Goal: Task Accomplishment & Management: Manage account settings

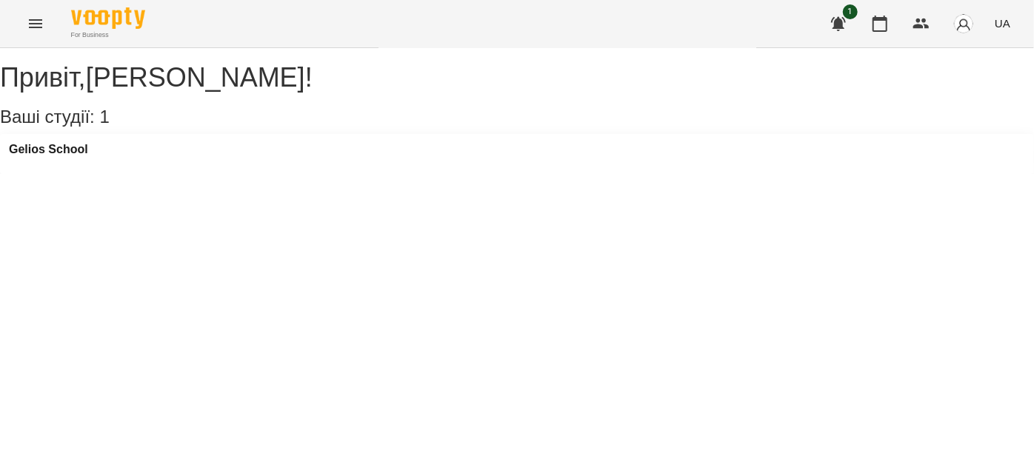
click at [30, 35] on button "Menu" at bounding box center [36, 24] width 36 height 36
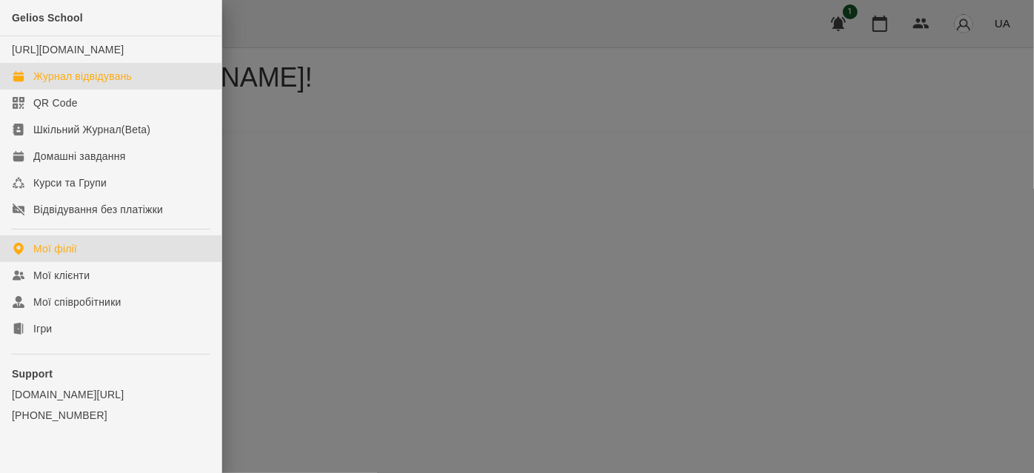
click at [76, 84] on div "Журнал відвідувань" at bounding box center [82, 76] width 99 height 15
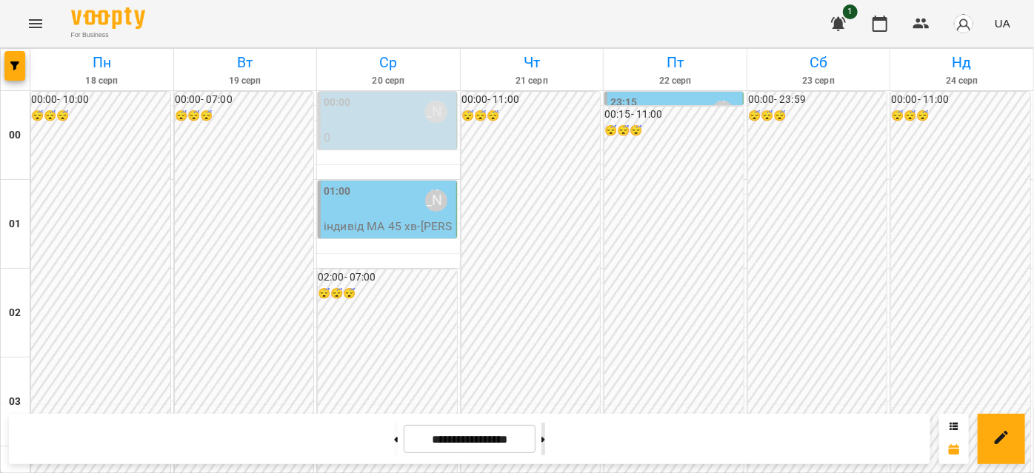
click at [545, 433] on button at bounding box center [544, 439] width 4 height 33
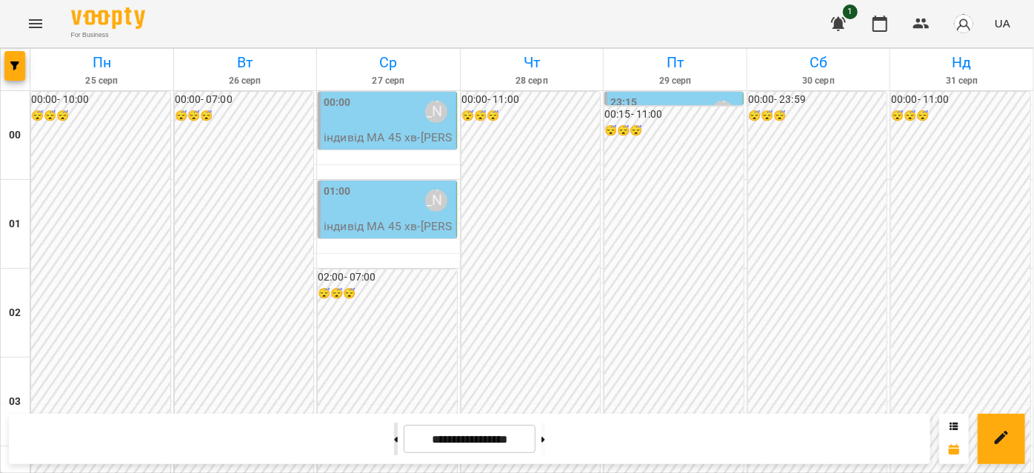
click at [394, 434] on button at bounding box center [396, 439] width 4 height 33
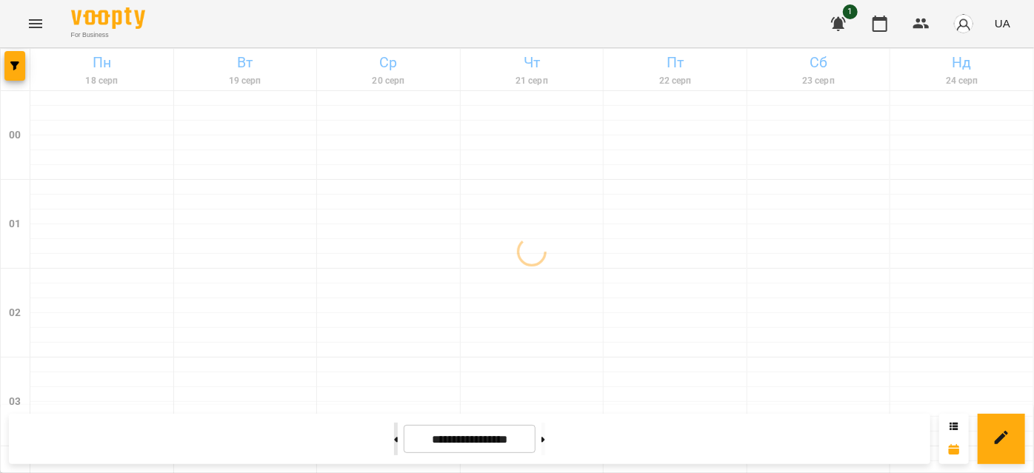
click at [394, 434] on button at bounding box center [396, 439] width 4 height 33
type input "**********"
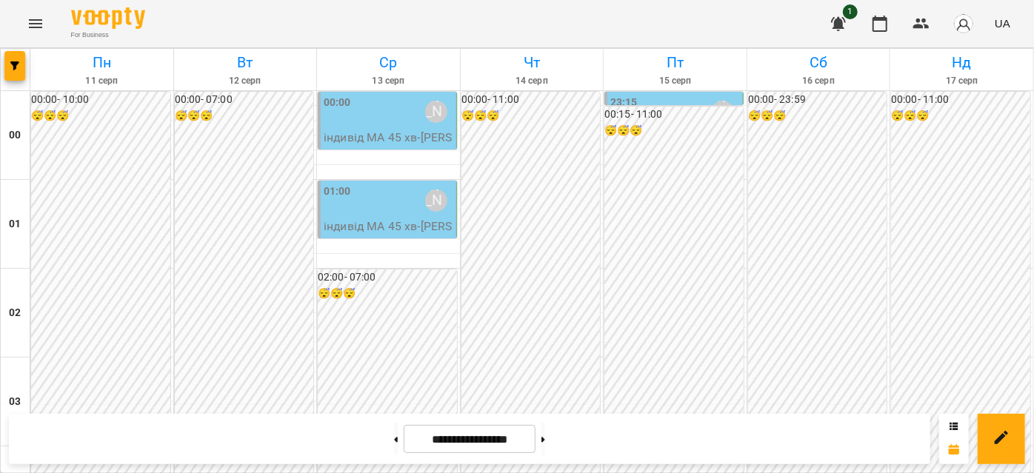
scroll to position [1548, 0]
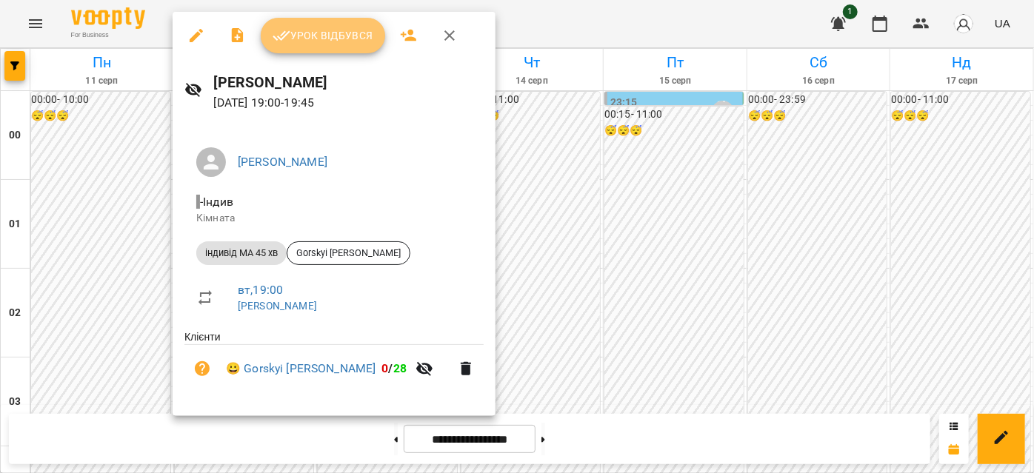
click at [293, 27] on span "Урок відбувся" at bounding box center [323, 36] width 101 height 18
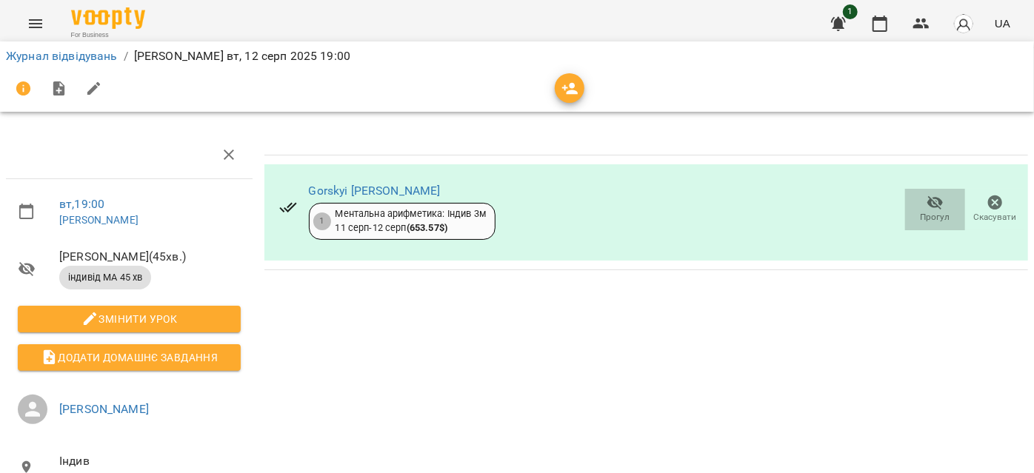
click at [927, 205] on icon "button" at bounding box center [935, 203] width 16 height 14
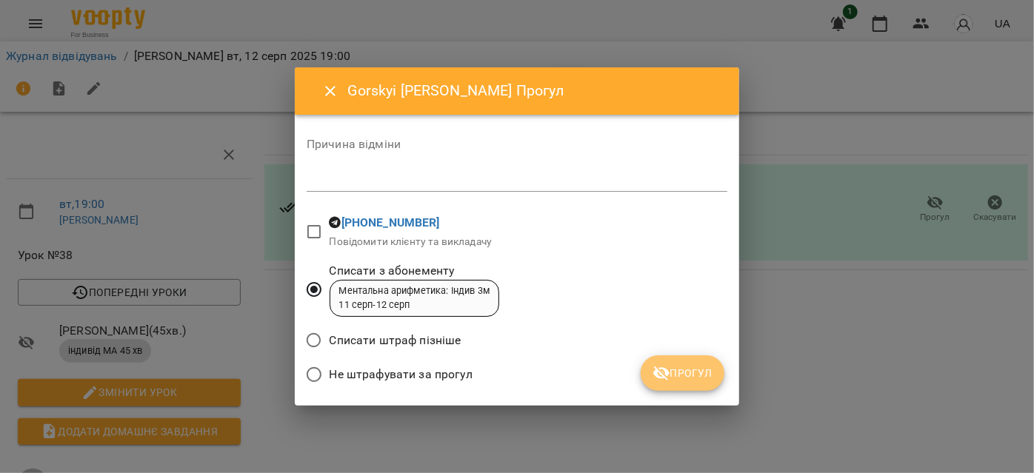
click at [691, 376] on span "Прогул" at bounding box center [683, 373] width 60 height 18
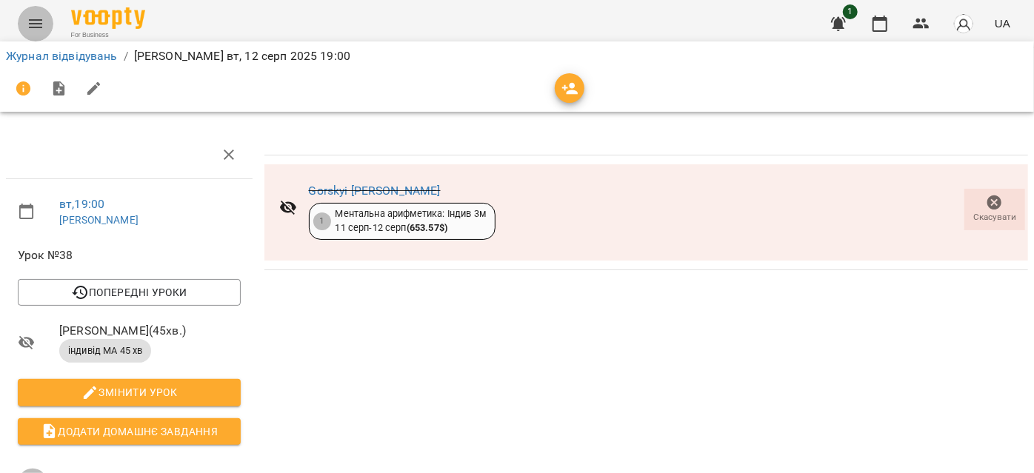
click at [25, 21] on button "Menu" at bounding box center [36, 24] width 36 height 36
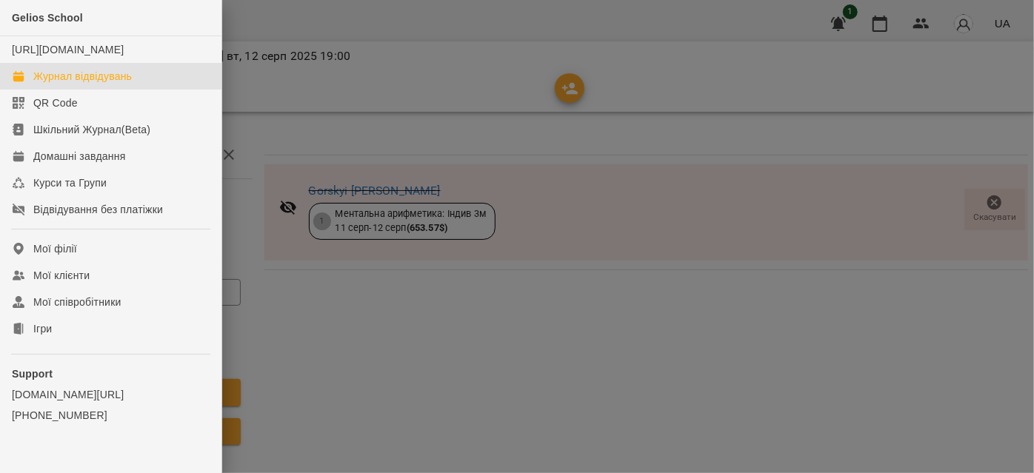
click at [79, 84] on div "Журнал відвідувань" at bounding box center [82, 76] width 99 height 15
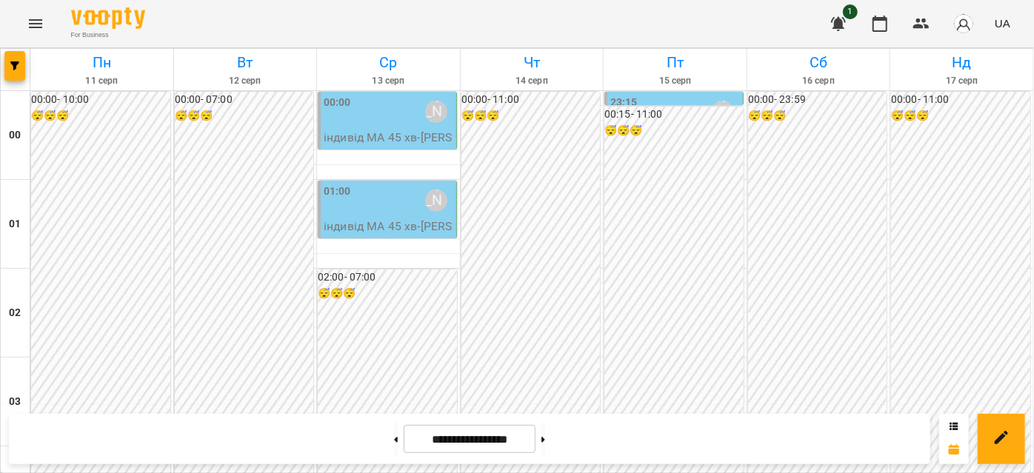
scroll to position [1683, 0]
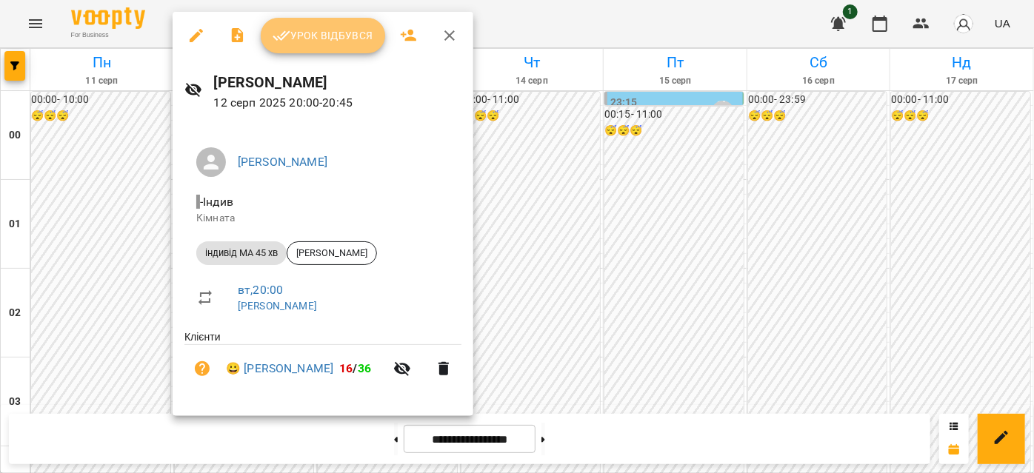
click at [344, 42] on span "Урок відбувся" at bounding box center [323, 36] width 101 height 18
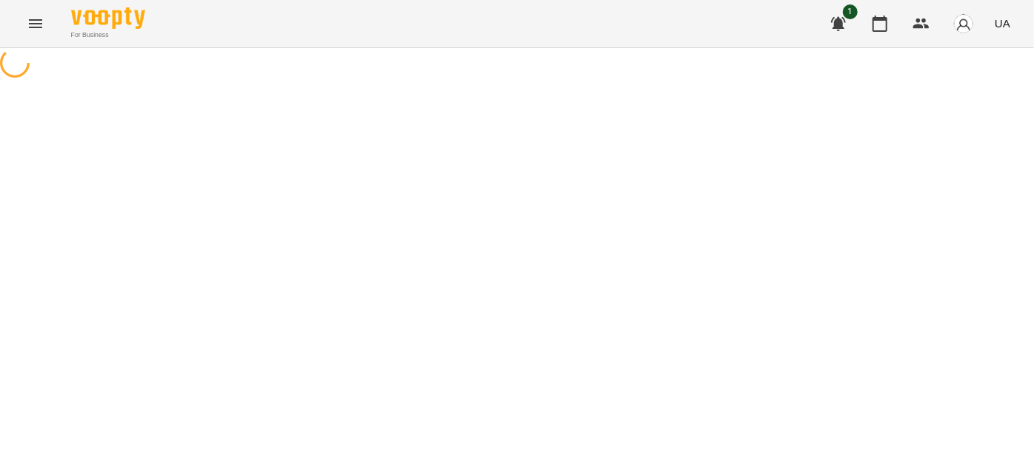
click at [33, 27] on icon "Menu" at bounding box center [35, 23] width 13 height 9
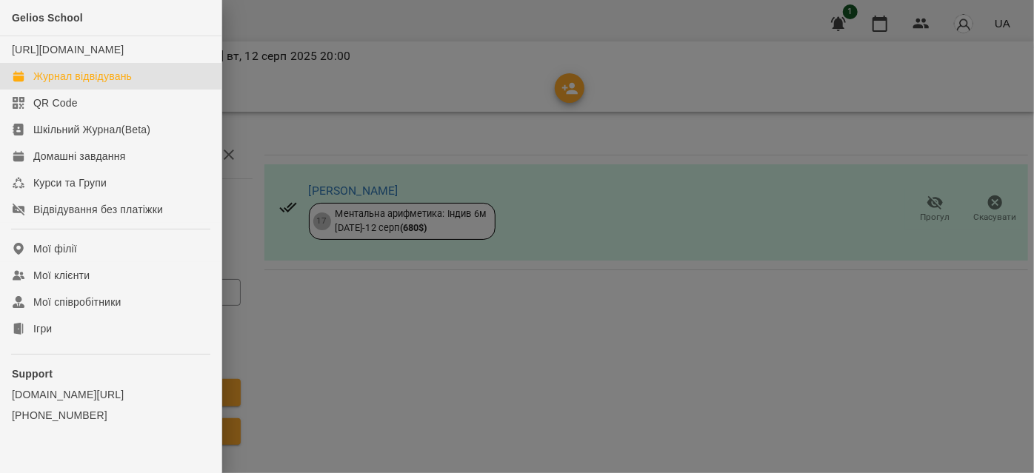
click at [80, 84] on div "Журнал відвідувань" at bounding box center [82, 76] width 99 height 15
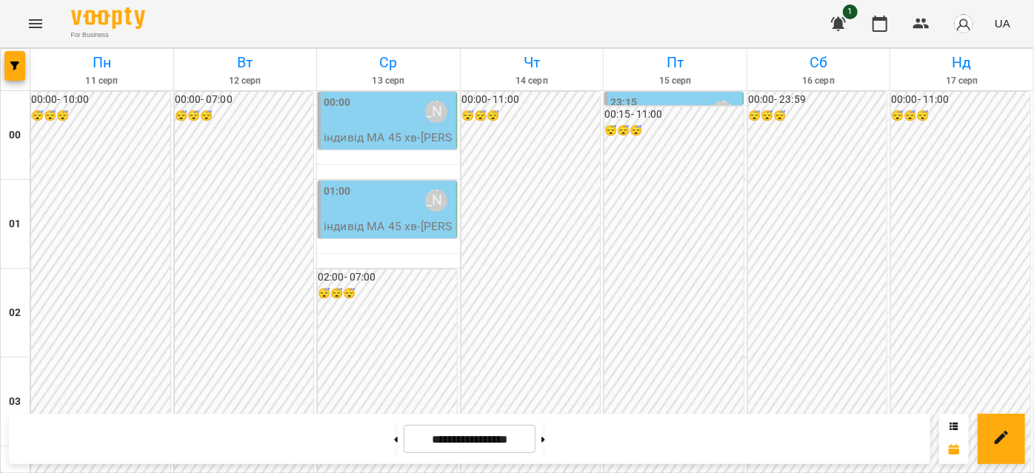
click at [369, 140] on p "індивід МА 45 [PERSON_NAME]" at bounding box center [389, 146] width 130 height 35
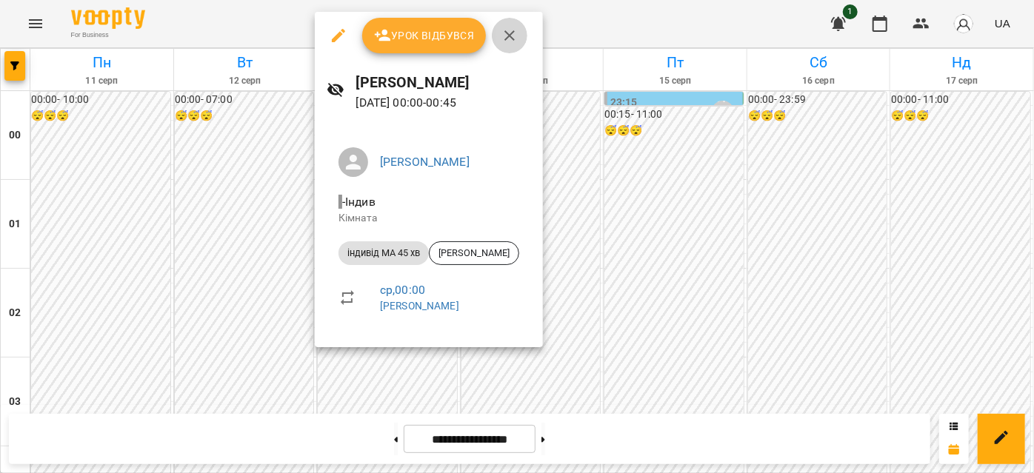
click at [502, 37] on icon "button" at bounding box center [510, 36] width 18 height 18
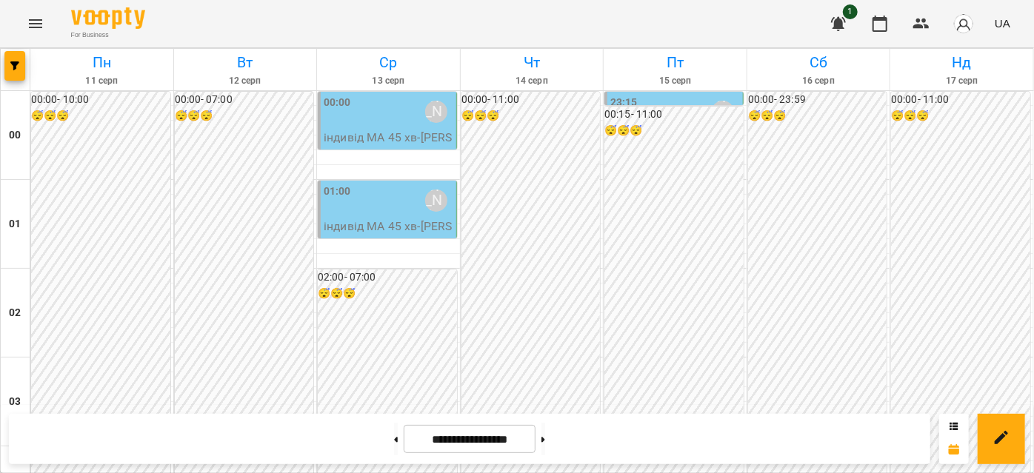
click at [400, 114] on div "00:00 [PERSON_NAME]" at bounding box center [389, 112] width 130 height 34
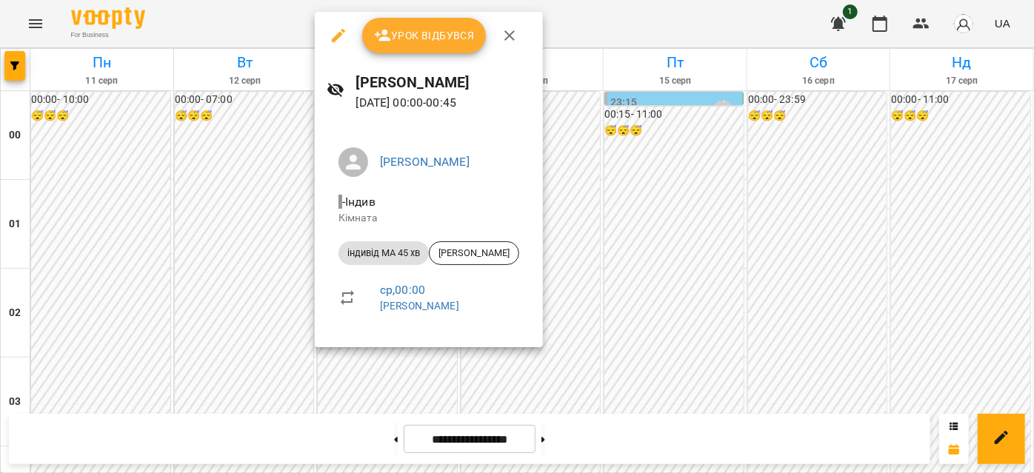
click at [339, 31] on icon "button" at bounding box center [339, 36] width 18 height 18
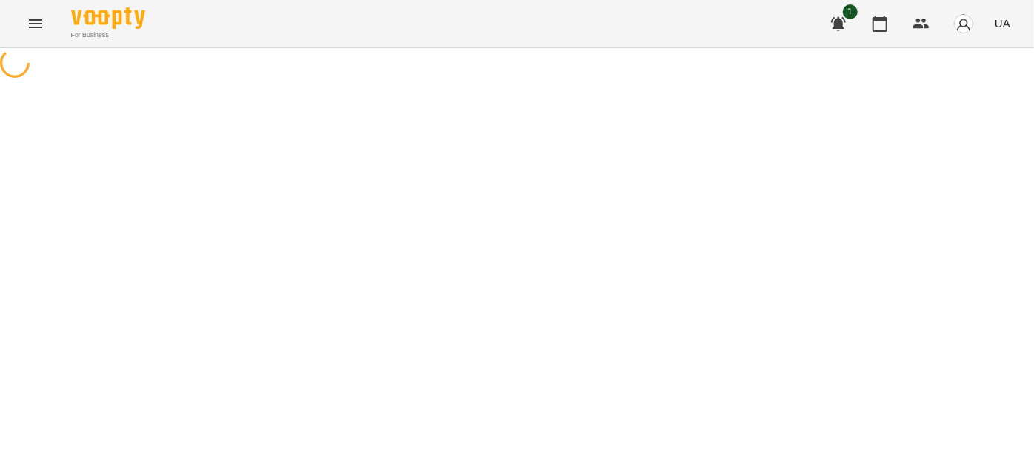
select select "**********"
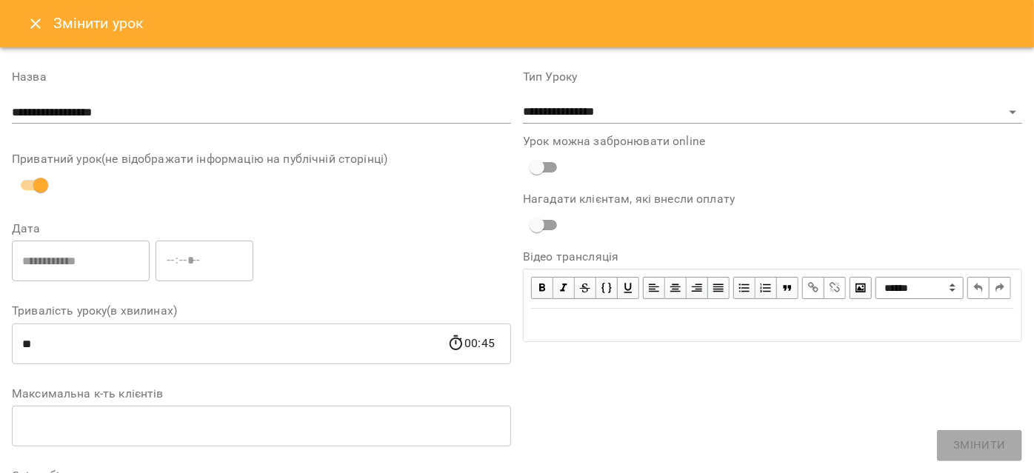
click at [43, 24] on icon "Close" at bounding box center [36, 24] width 18 height 18
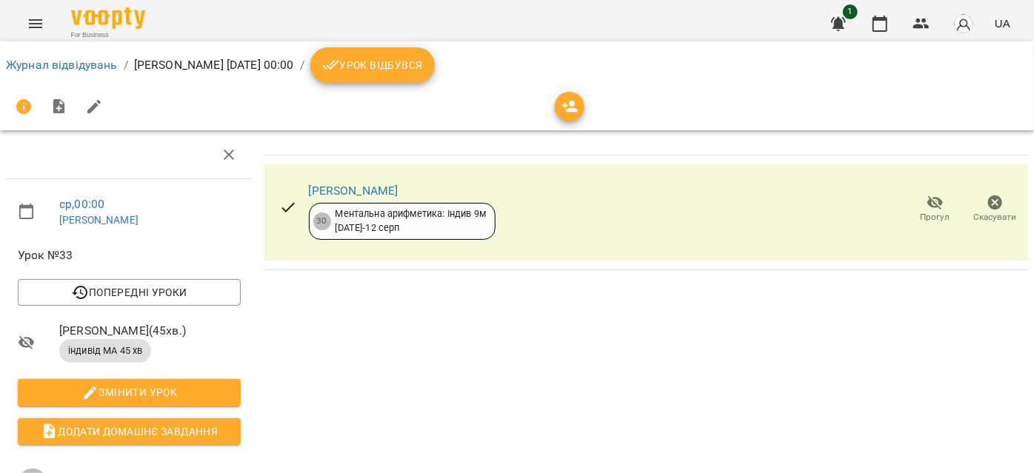
click at [988, 207] on icon "button" at bounding box center [995, 203] width 15 height 15
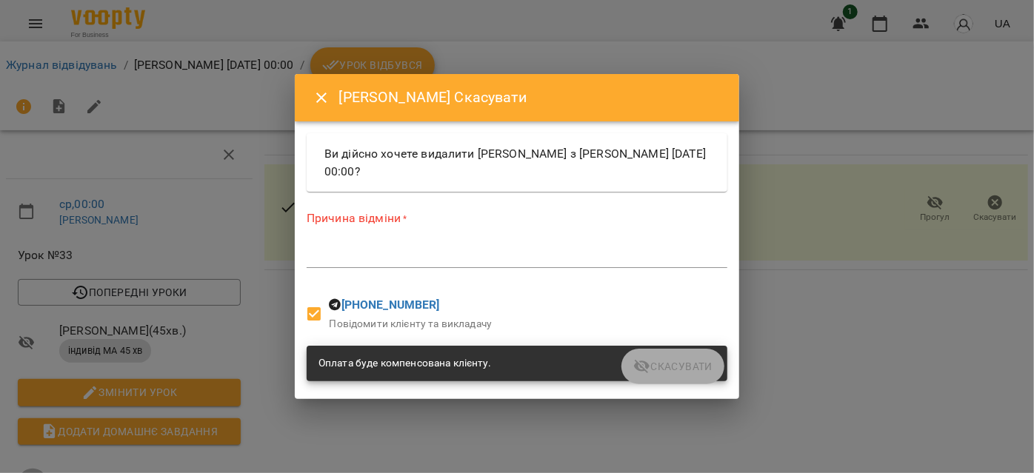
click at [339, 264] on div "*" at bounding box center [517, 256] width 421 height 24
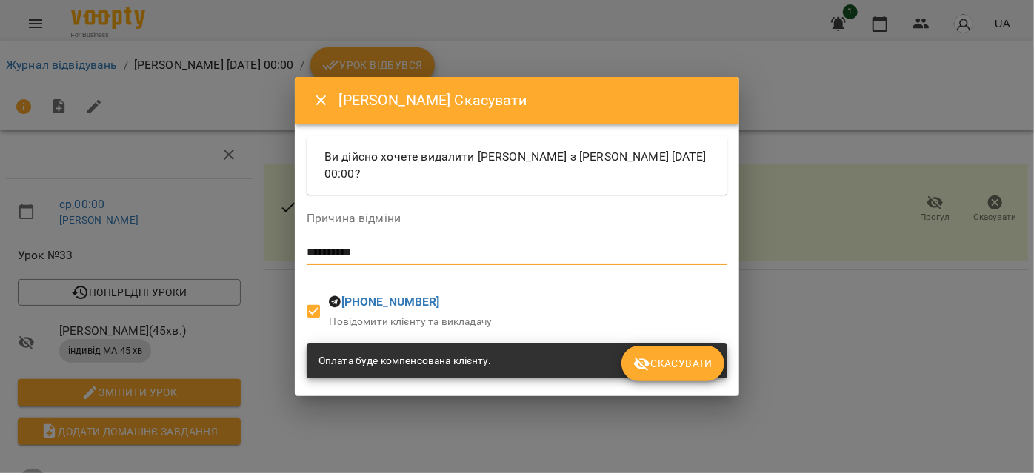
type textarea "**********"
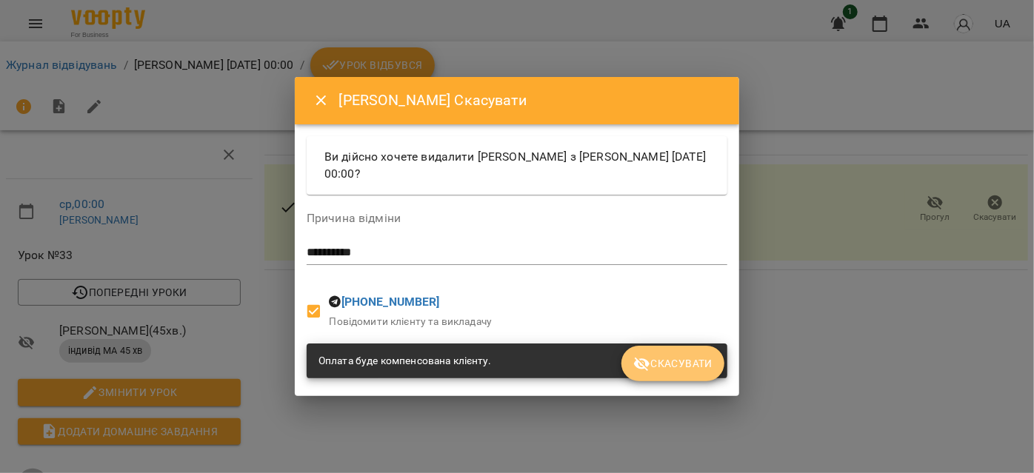
click at [674, 369] on span "Скасувати" at bounding box center [672, 364] width 79 height 18
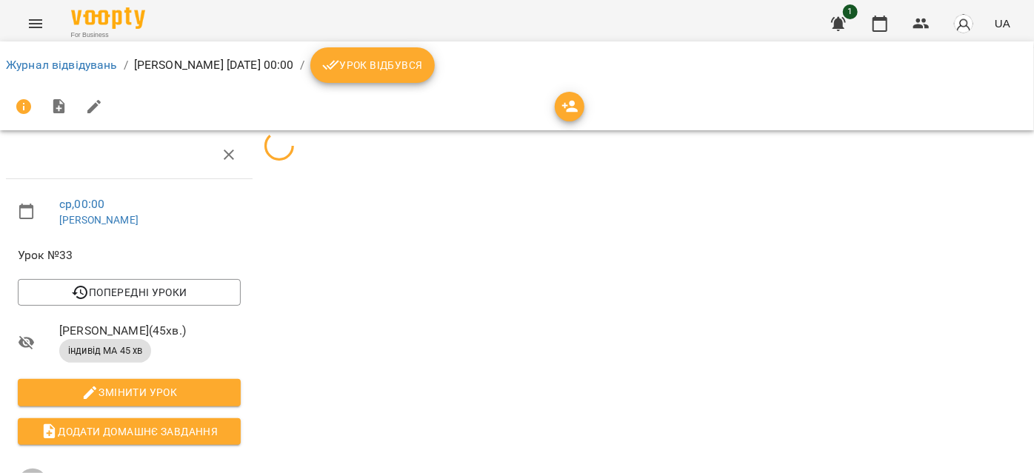
click at [41, 17] on icon "Menu" at bounding box center [36, 24] width 18 height 18
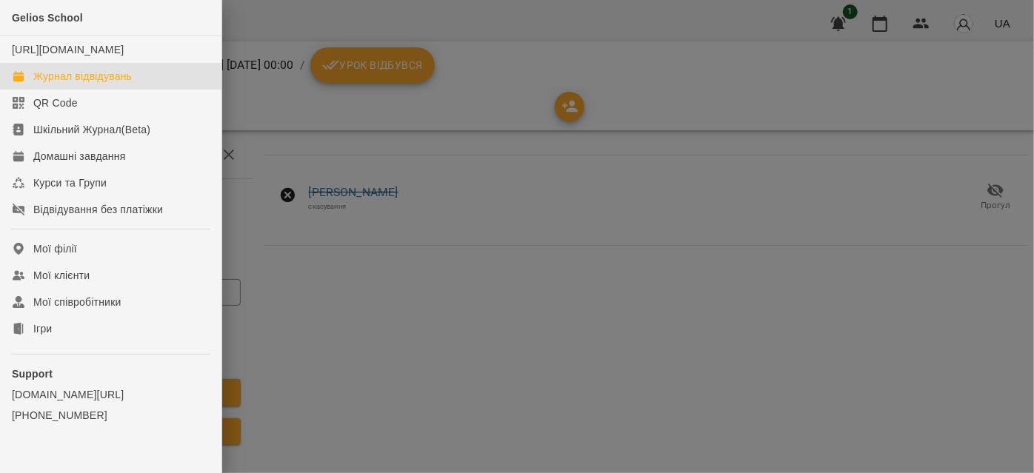
click at [79, 84] on div "Журнал відвідувань" at bounding box center [82, 76] width 99 height 15
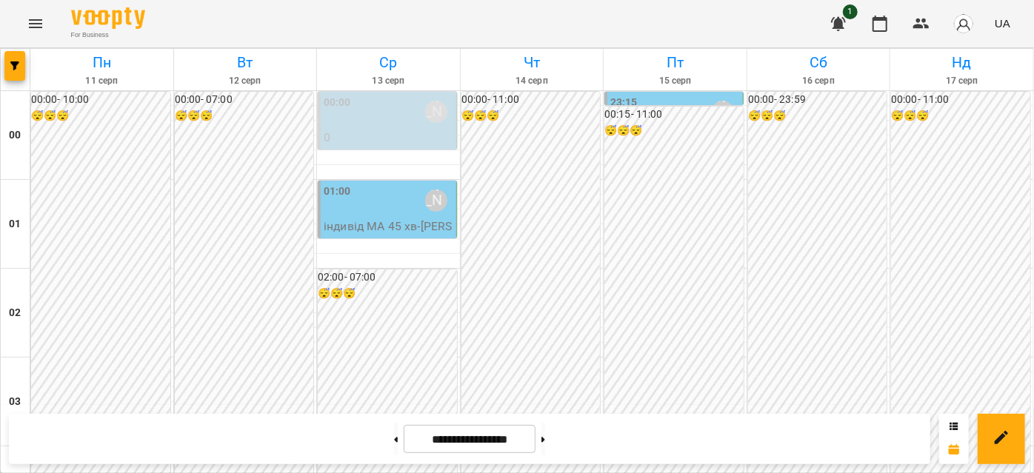
click at [327, 209] on div "01:00" at bounding box center [337, 201] width 27 height 34
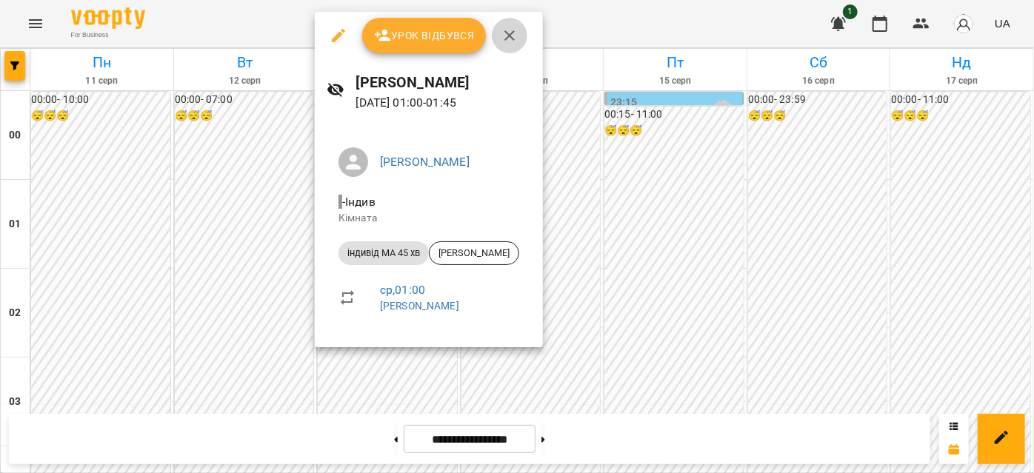
click at [503, 36] on icon "button" at bounding box center [510, 36] width 18 height 18
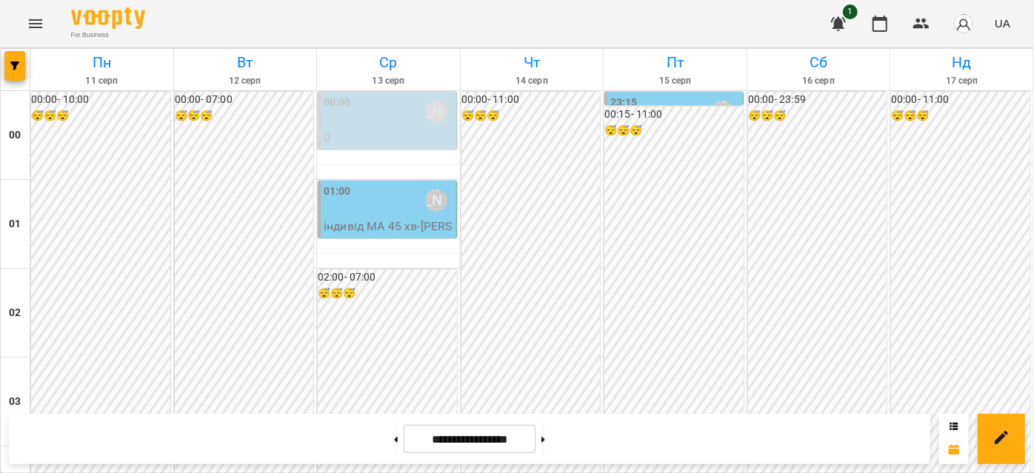
scroll to position [1548, 0]
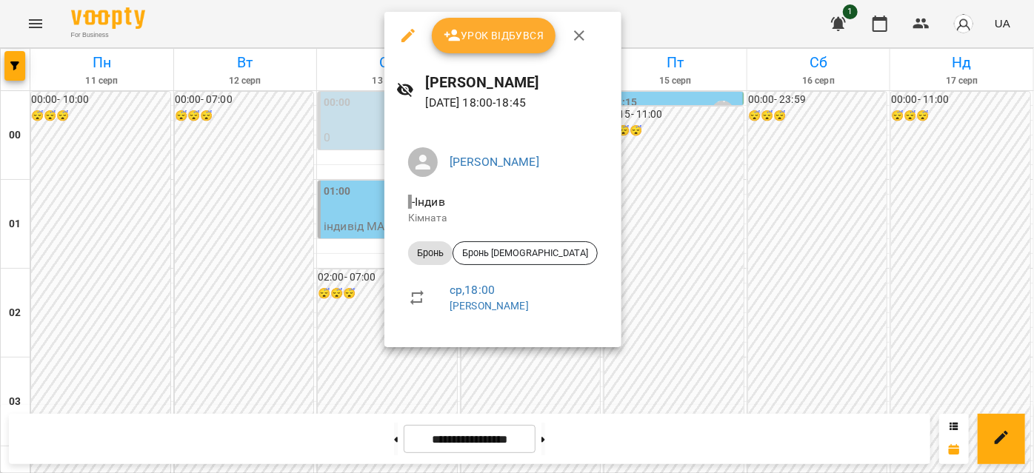
click at [576, 34] on icon "button" at bounding box center [579, 35] width 10 height 10
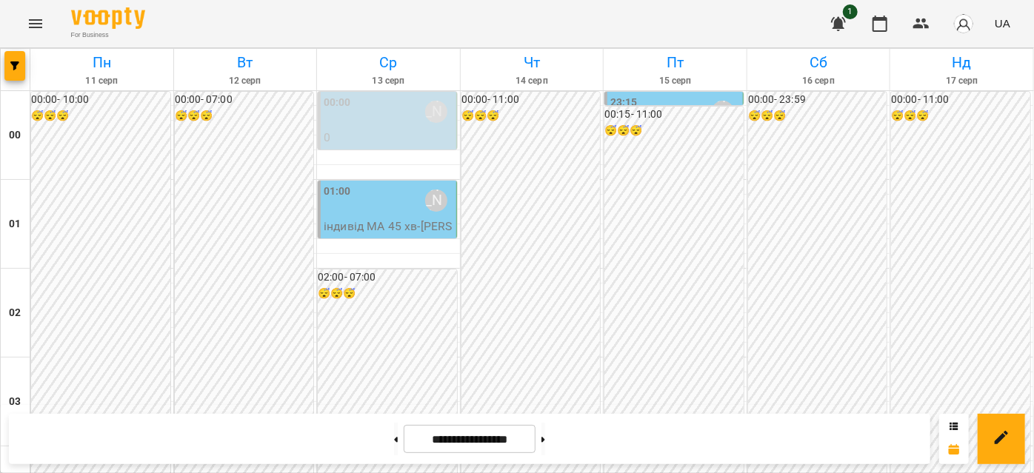
scroll to position [1751, 0]
